Goal: Check status: Check status

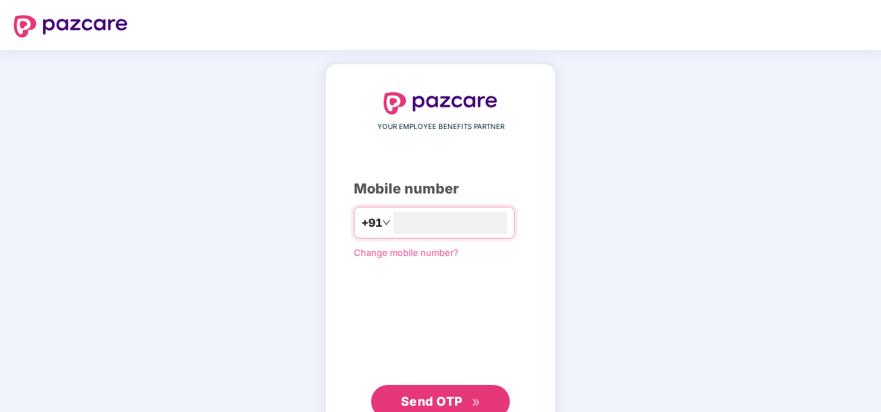
type input "**********"
click at [460, 123] on span "YOUR EMPLOYEE BENEFITS PARTNER" at bounding box center [440, 126] width 127 height 11
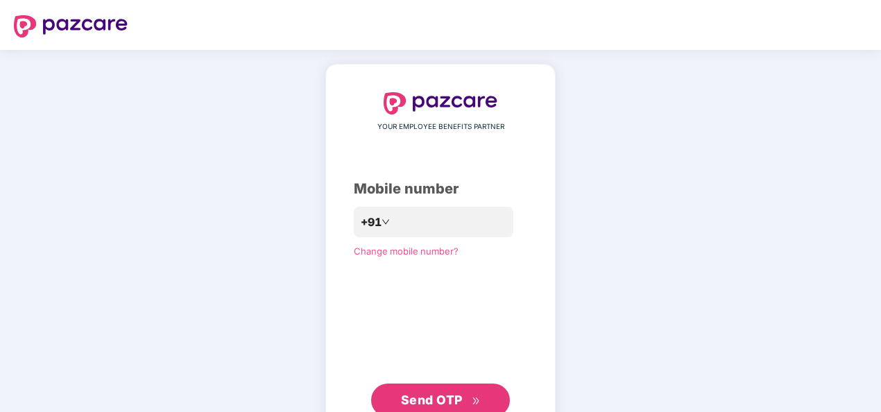
click at [434, 393] on span "Send OTP" at bounding box center [432, 400] width 62 height 15
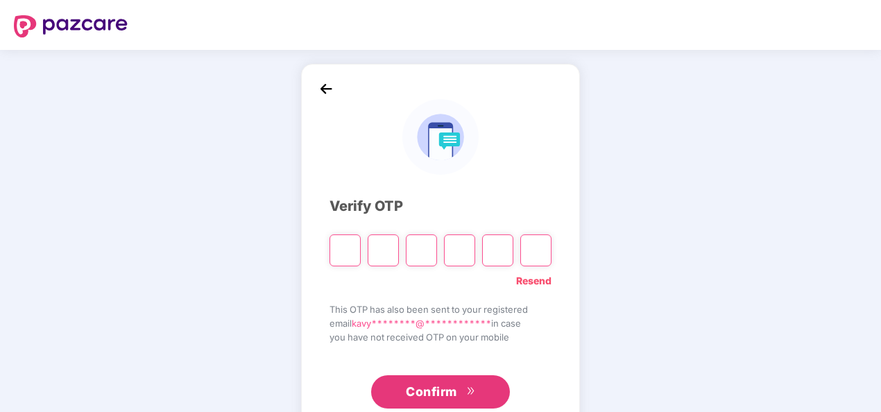
type input "*"
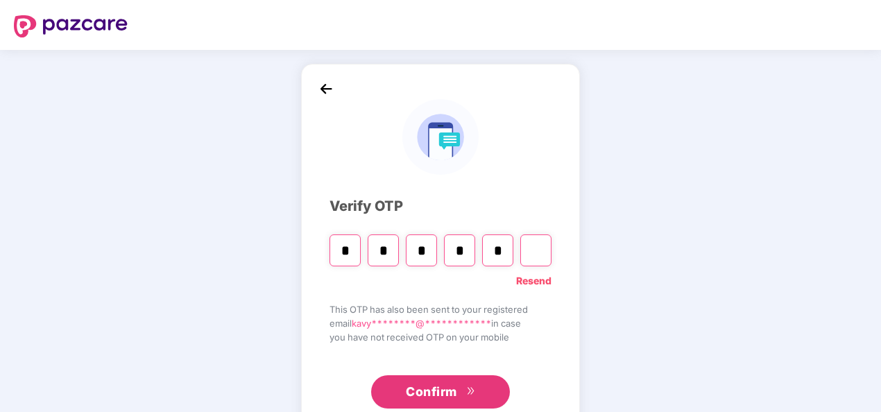
type input "*"
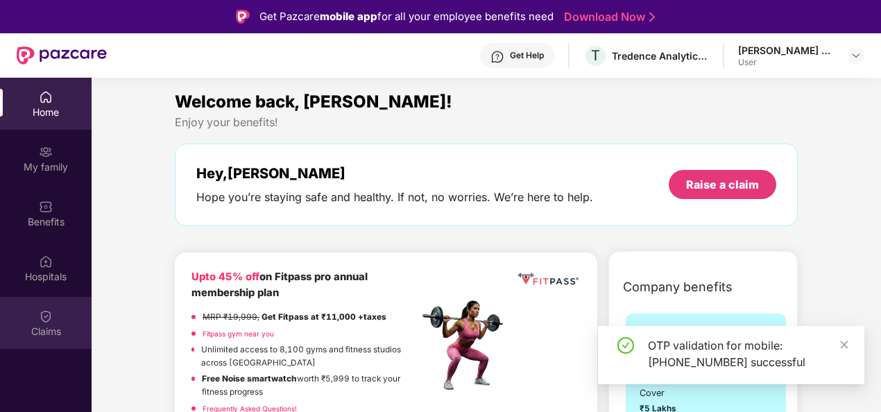
click at [58, 332] on div "Claims" at bounding box center [46, 332] width 92 height 14
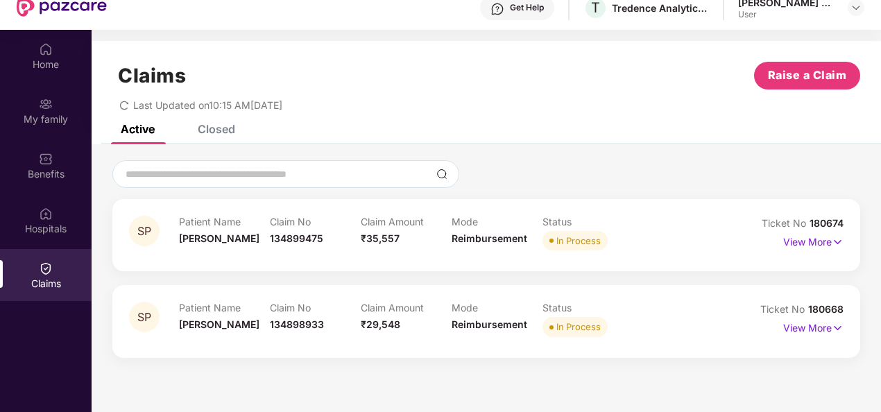
scroll to position [69, 0]
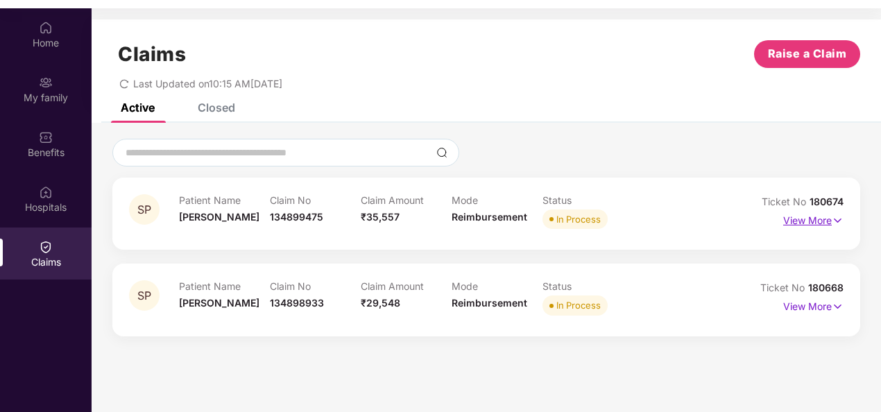
click at [799, 225] on p "View More" at bounding box center [813, 218] width 60 height 19
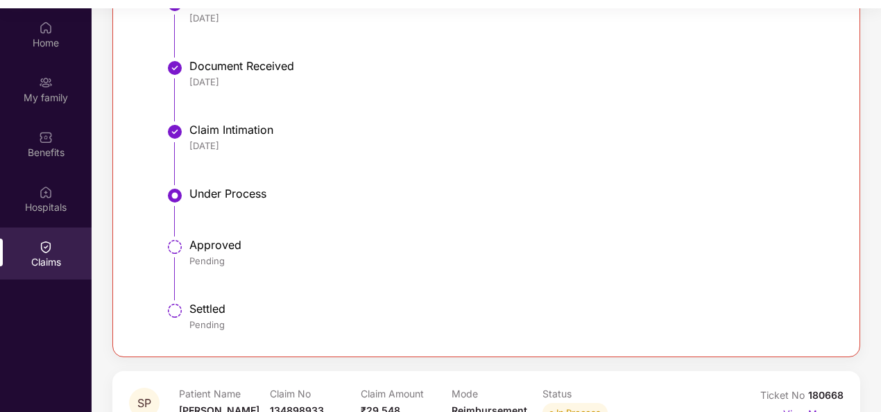
scroll to position [452, 0]
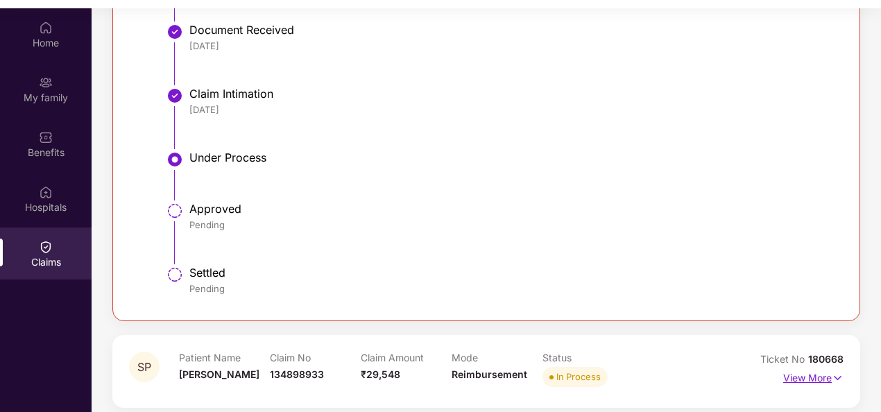
click at [798, 379] on p "View More" at bounding box center [813, 376] width 60 height 19
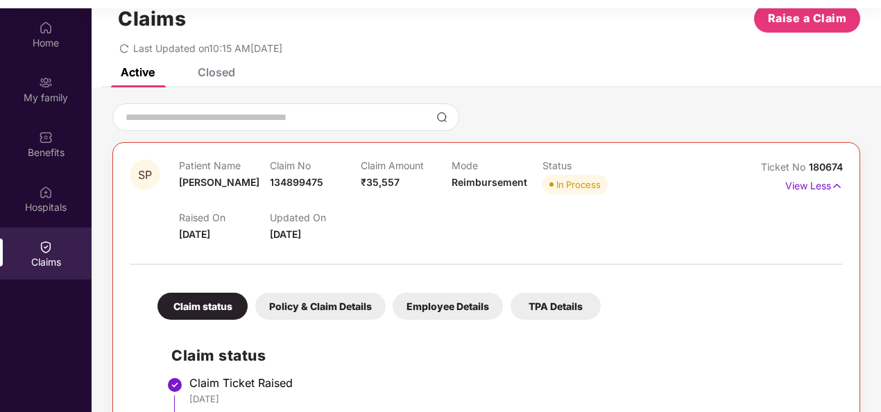
scroll to position [4, 0]
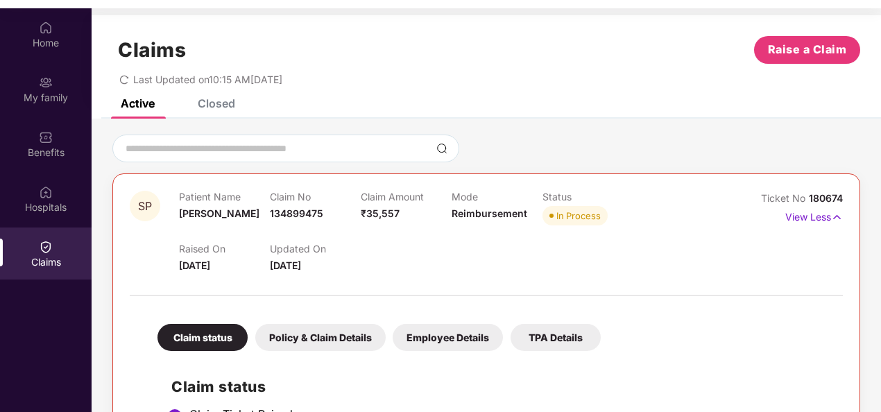
click at [52, 62] on div "Home My family Benefits Hospitals Claims" at bounding box center [46, 145] width 92 height 274
click at [57, 45] on div "Home" at bounding box center [46, 43] width 92 height 14
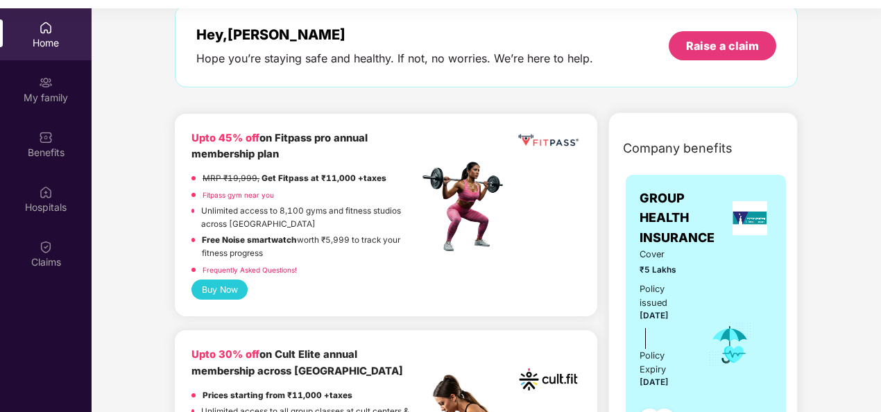
scroll to position [208, 0]
